Goal: Check status: Check status

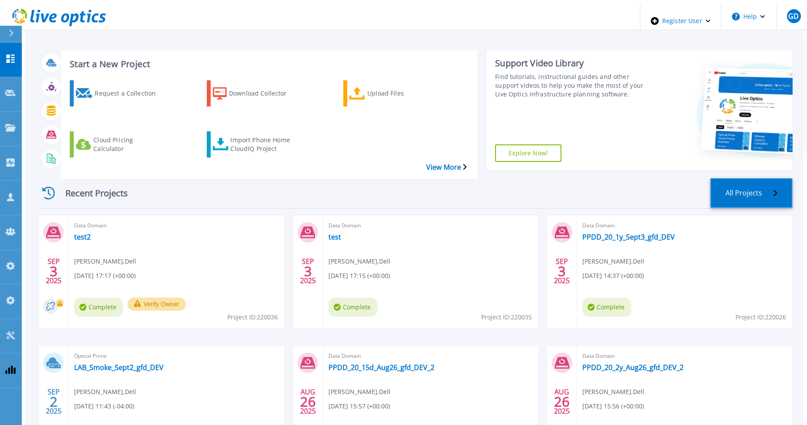
click at [776, 178] on link "All Projects" at bounding box center [751, 193] width 82 height 30
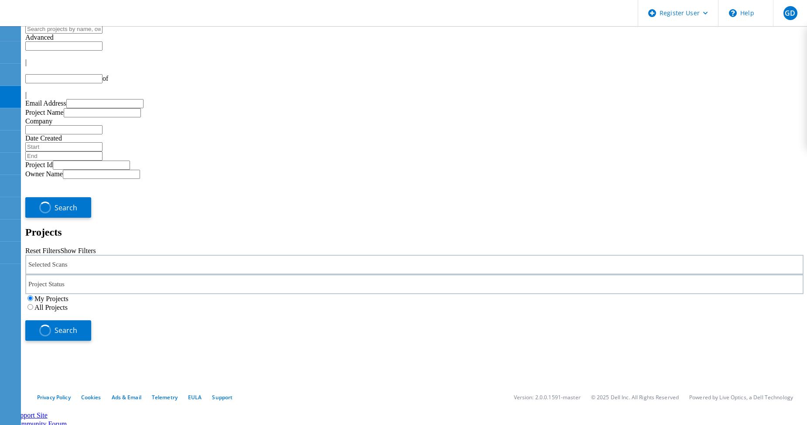
type input "1"
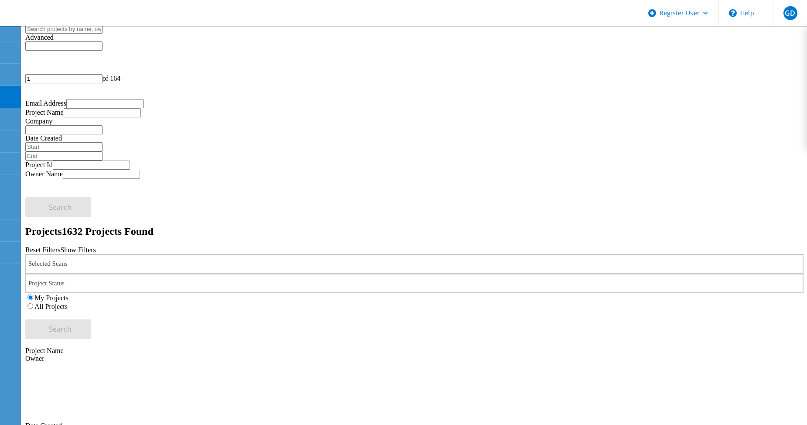
click at [68, 303] on label "All Projects" at bounding box center [50, 306] width 33 height 7
click at [33, 303] on input "All Projects" at bounding box center [30, 306] width 6 height 6
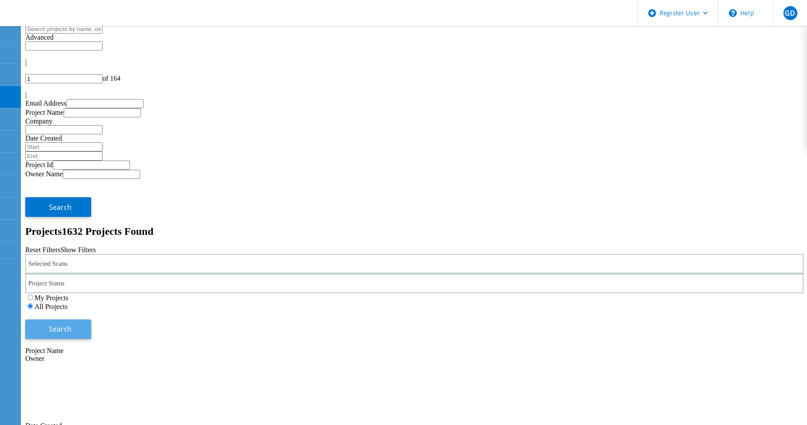
click at [91, 319] on button "Search" at bounding box center [58, 329] width 66 height 20
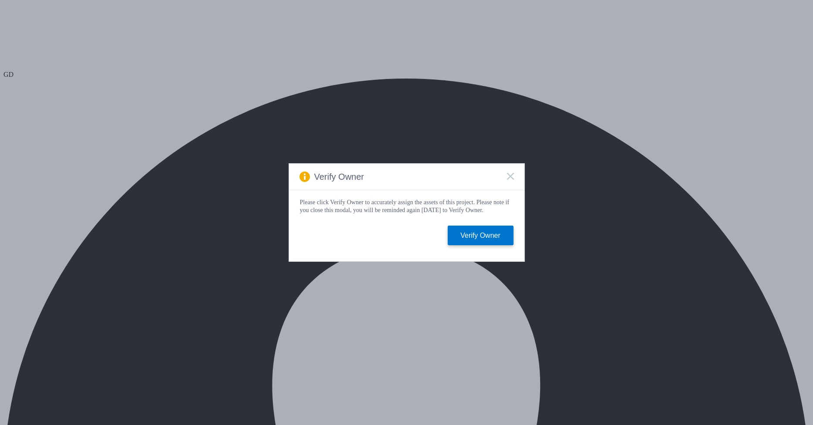
select select "USD"
click at [508, 177] on span at bounding box center [510, 177] width 7 height 8
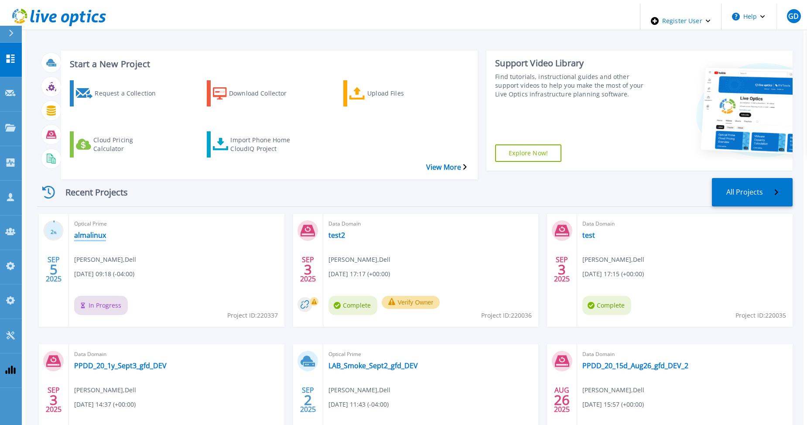
click at [89, 231] on link "almalinux" at bounding box center [90, 235] width 32 height 9
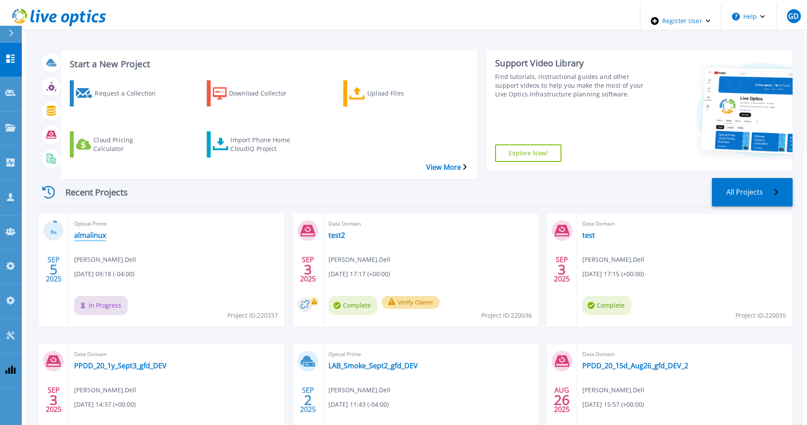
click at [83, 231] on link "almalinux" at bounding box center [90, 235] width 32 height 9
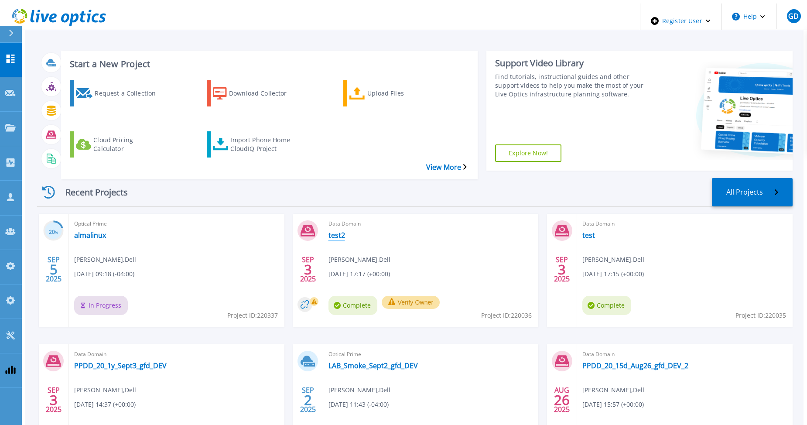
click at [334, 231] on link "test2" at bounding box center [336, 235] width 17 height 9
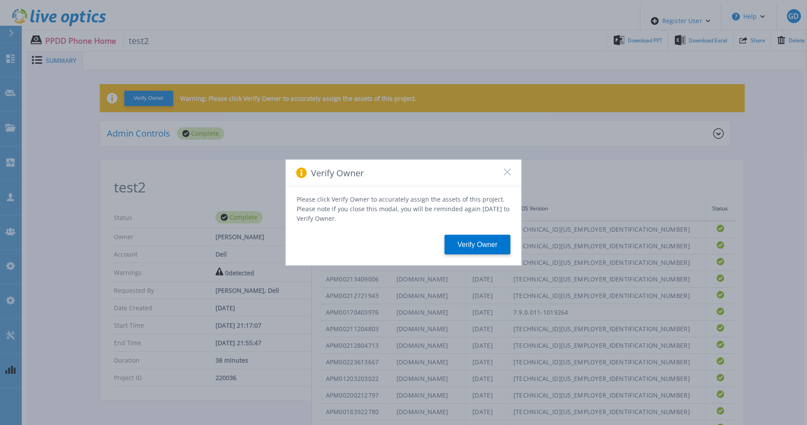
click at [504, 173] on rect at bounding box center [506, 171] width 7 height 7
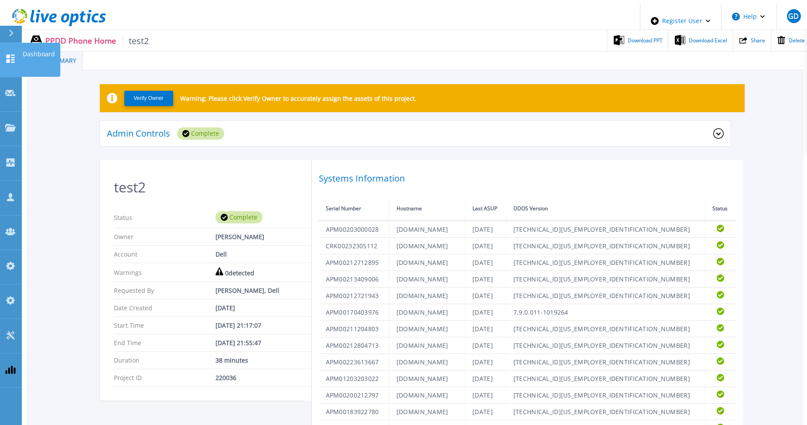
click at [9, 54] on icon at bounding box center [10, 58] width 10 height 8
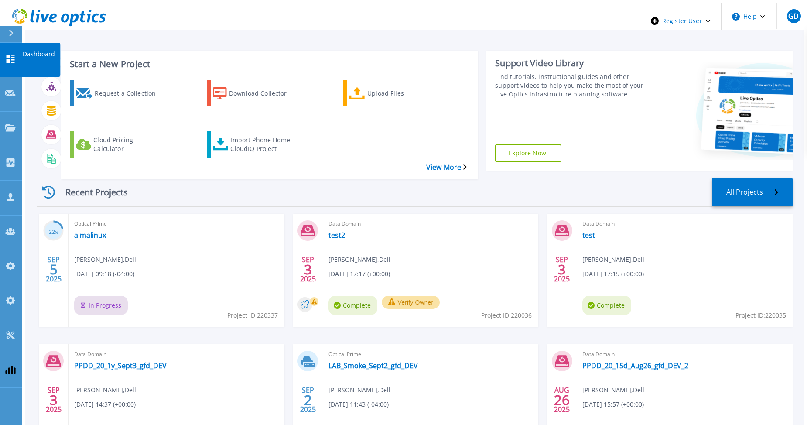
click at [10, 46] on link "Dashboard Dashboard" at bounding box center [11, 60] width 22 height 34
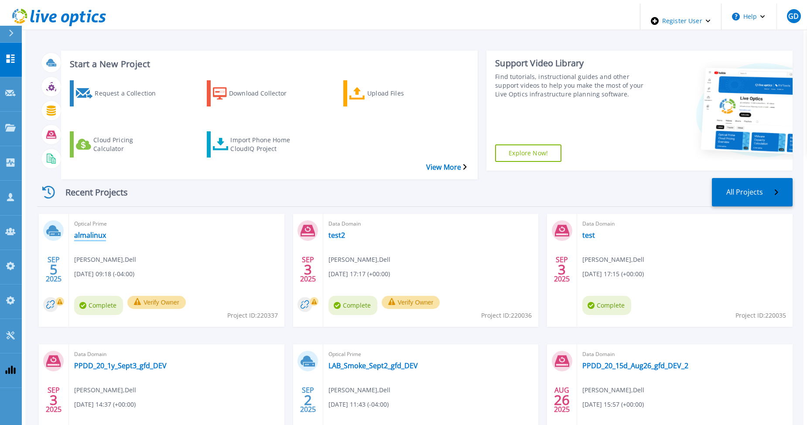
click at [81, 231] on link "almalinux" at bounding box center [90, 235] width 32 height 9
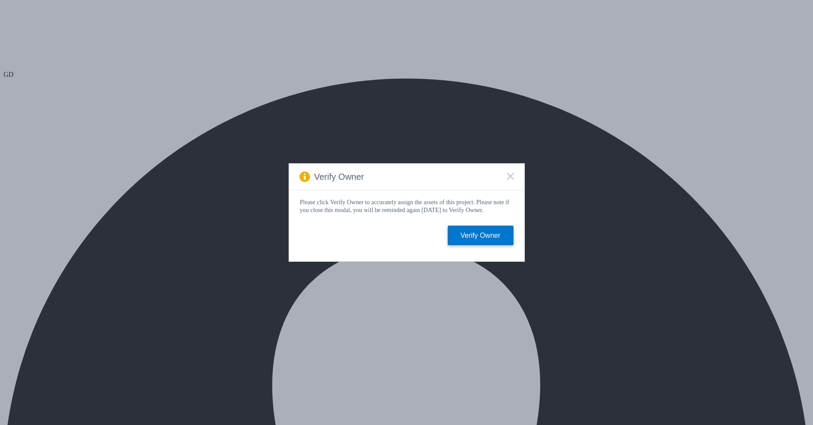
click at [509, 175] on rect at bounding box center [510, 175] width 7 height 7
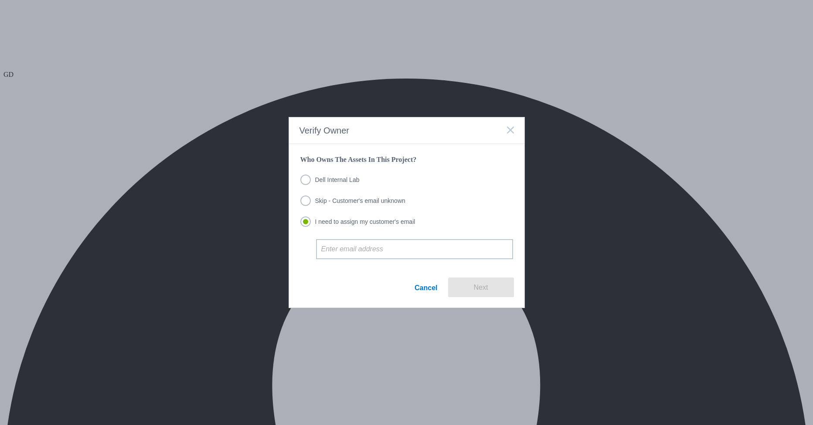
click at [334, 180] on label "Dell Internal Lab" at bounding box center [329, 179] width 59 height 10
click at [0, 0] on input "Dell Internal Lab" at bounding box center [0, 0] width 0 height 0
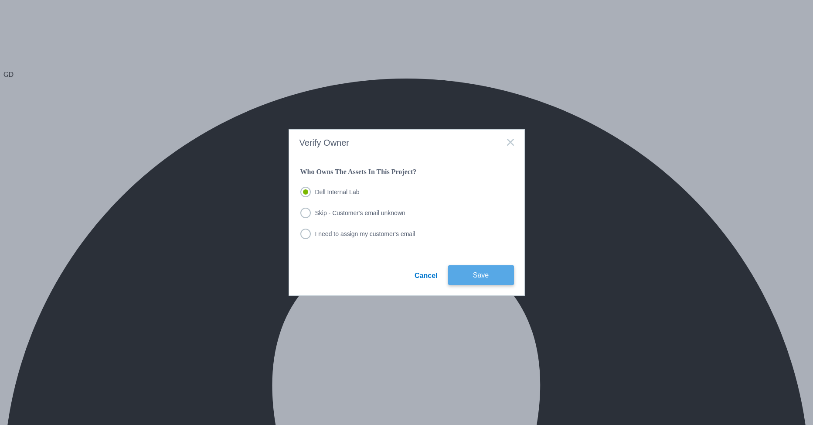
click at [470, 275] on button "Save" at bounding box center [481, 275] width 66 height 20
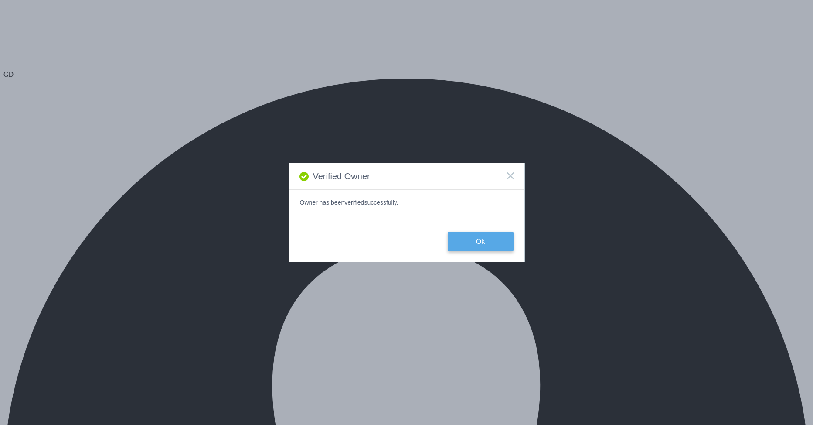
click at [479, 245] on button "Ok" at bounding box center [481, 241] width 66 height 20
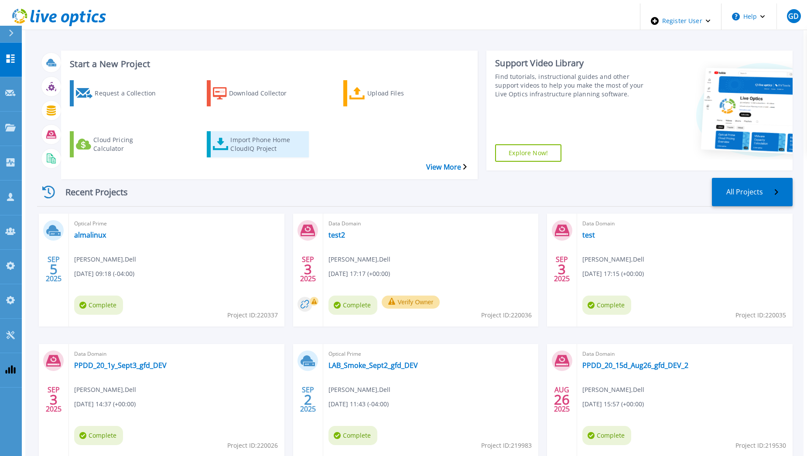
click at [213, 138] on icon at bounding box center [221, 144] width 16 height 13
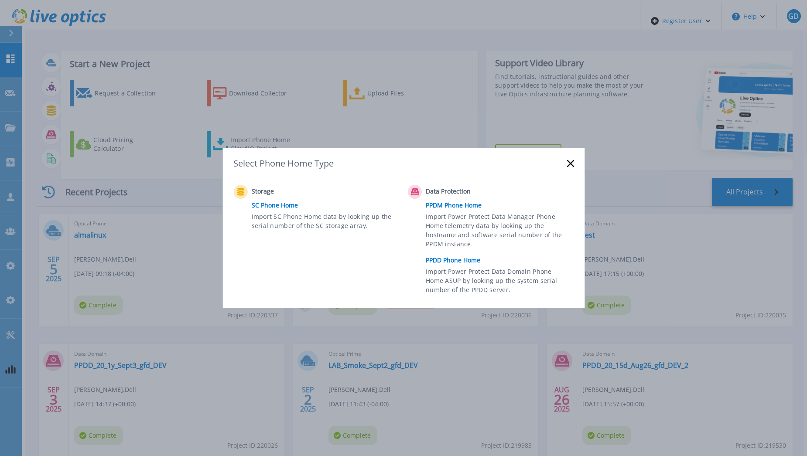
click at [456, 258] on link "PPDD Phone Home" at bounding box center [501, 260] width 152 height 13
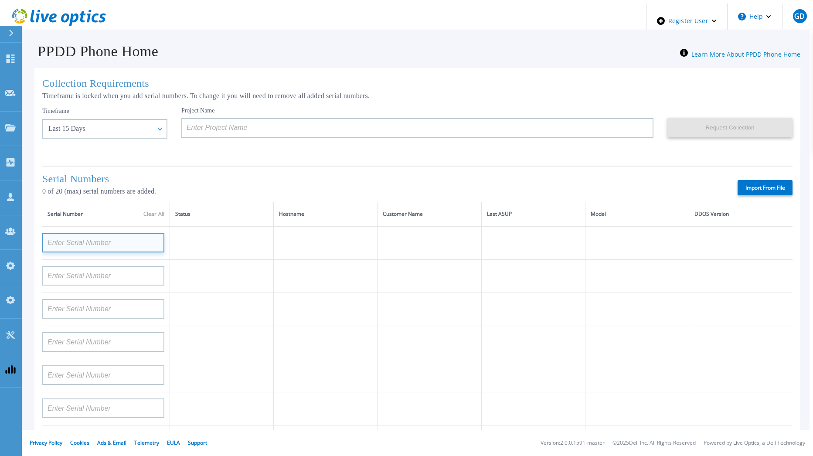
click at [121, 239] on input at bounding box center [103, 243] width 122 height 20
paste input "CKM00201300144"
type input "CKM00201300144"
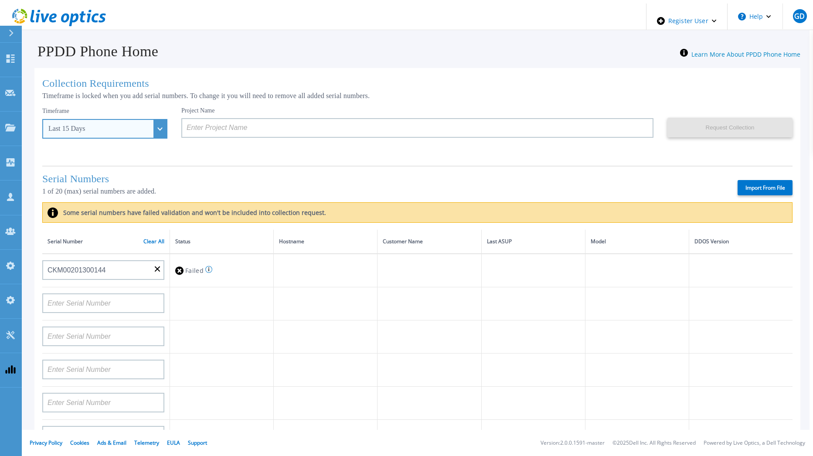
click at [142, 128] on div "Last 15 Days" at bounding box center [104, 129] width 125 height 20
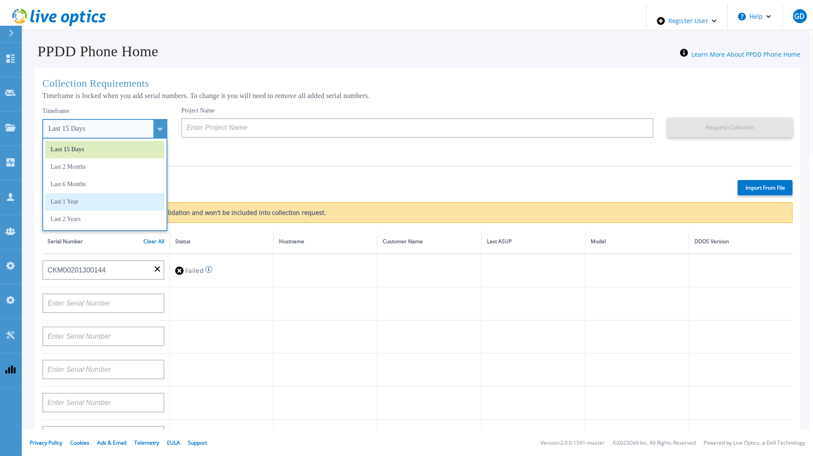
click at [115, 201] on li "Last 1 Year" at bounding box center [104, 201] width 119 height 17
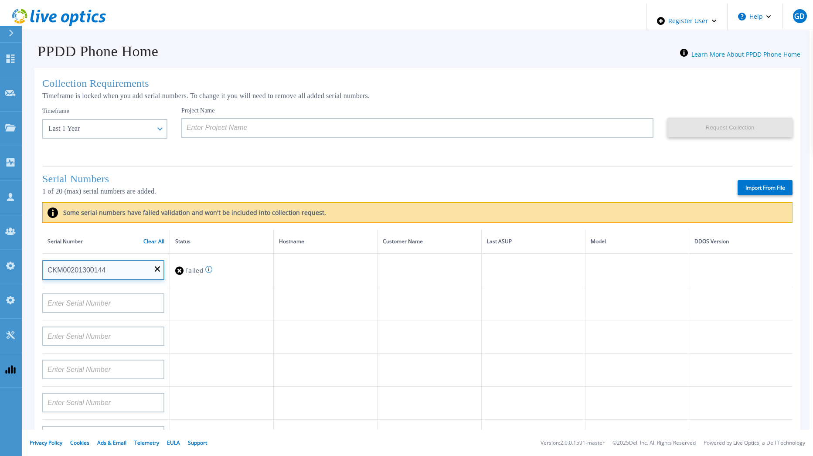
click at [118, 265] on input "CKM00201300144" at bounding box center [103, 270] width 122 height 20
drag, startPoint x: 118, startPoint y: 265, endPoint x: 46, endPoint y: 266, distance: 71.9
click at [46, 266] on input "CKM00201300144" at bounding box center [103, 270] width 122 height 20
click at [152, 238] on link "Clear All" at bounding box center [153, 241] width 21 height 6
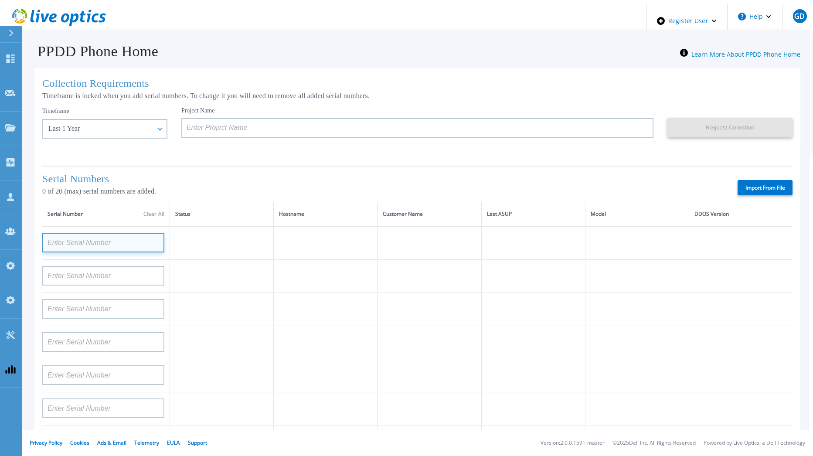
click at [84, 243] on input at bounding box center [103, 243] width 122 height 20
paste input "CKM00201300144"
type input "CKM00201300144"
click at [209, 240] on td at bounding box center [222, 243] width 104 height 34
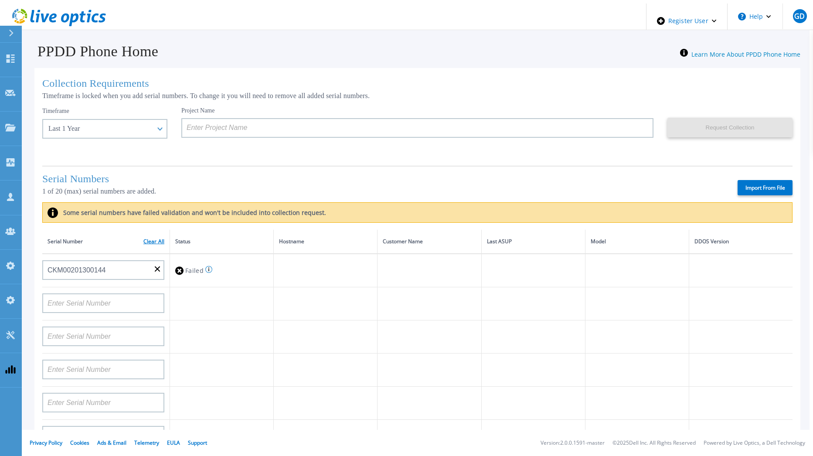
click at [152, 239] on link "Clear All" at bounding box center [153, 241] width 21 height 6
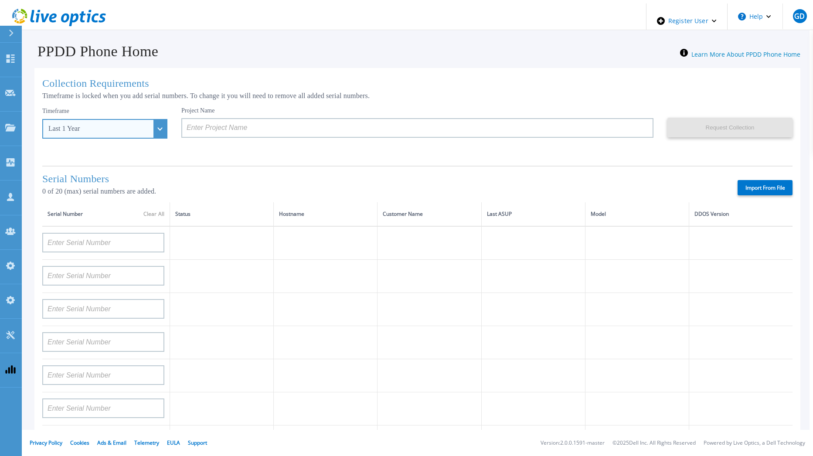
click at [144, 123] on div "Last 1 Year" at bounding box center [104, 129] width 125 height 20
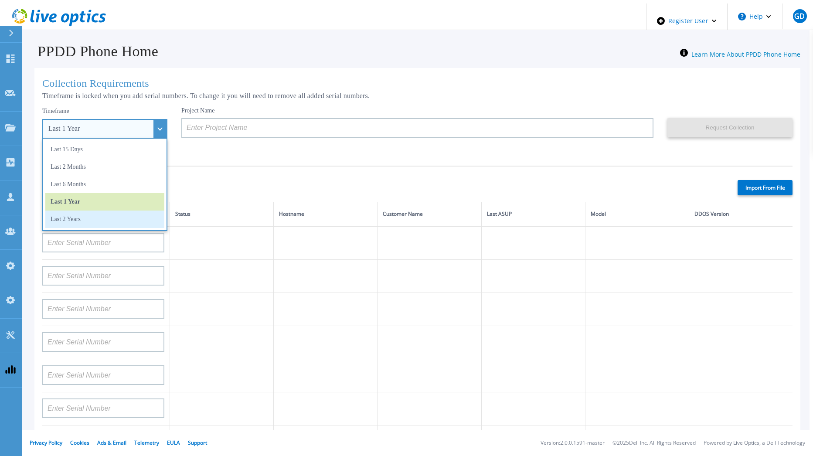
click at [95, 218] on li "Last 2 Years" at bounding box center [104, 219] width 119 height 17
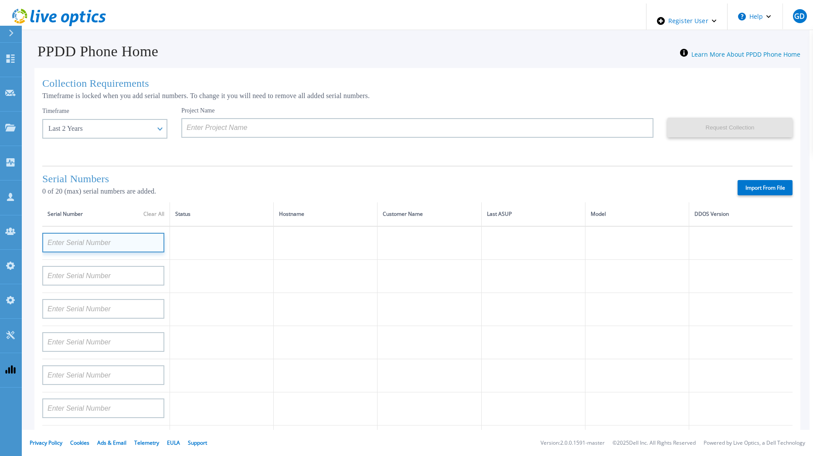
click at [102, 241] on input at bounding box center [103, 243] width 122 height 20
paste input "CKM00201300144"
type input "CKM00201300144"
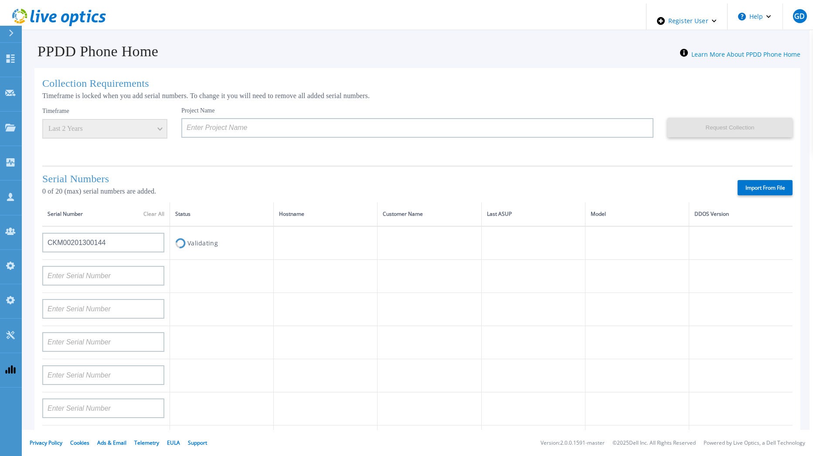
click at [202, 242] on td "Validating" at bounding box center [222, 243] width 104 height 34
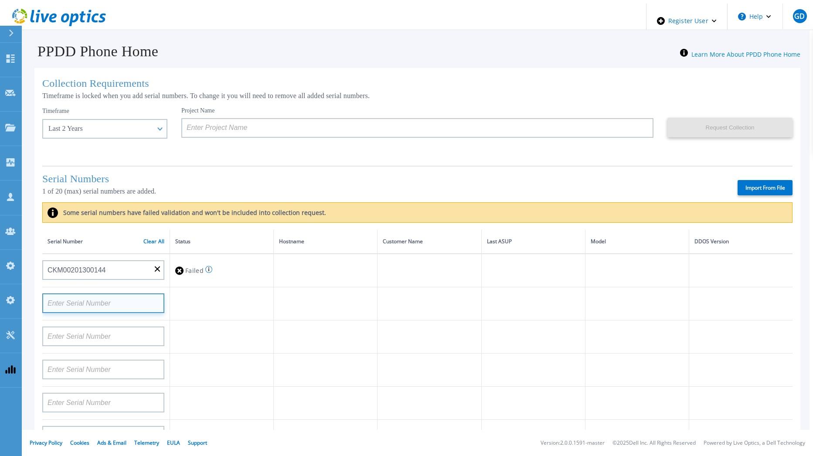
click at [108, 297] on input at bounding box center [103, 303] width 122 height 20
paste input "CKM00203002102"
type input "CKM00203002102"
